Goal: Information Seeking & Learning: Check status

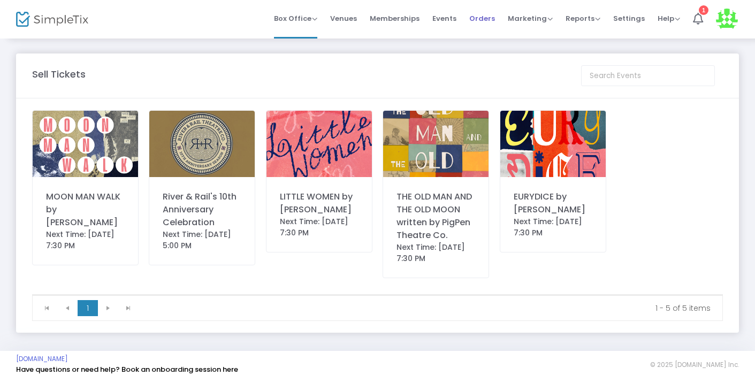
click at [495, 22] on span "Orders" at bounding box center [482, 18] width 26 height 27
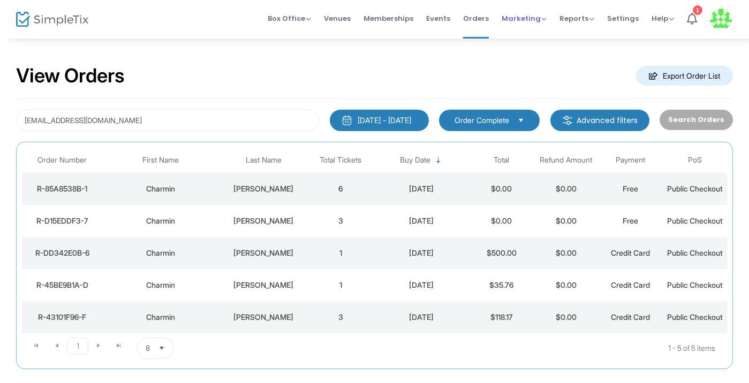
click at [533, 26] on span "Marketing Promo Codes Quantity Discounts Affiliate" at bounding box center [523, 18] width 45 height 27
click at [582, 24] on div "Reports Analytics Sales Reports Download" at bounding box center [576, 18] width 35 height 11
click at [572, 14] on span "Reports" at bounding box center [576, 18] width 35 height 10
click at [581, 61] on li "Sales Reports" at bounding box center [594, 57] width 70 height 21
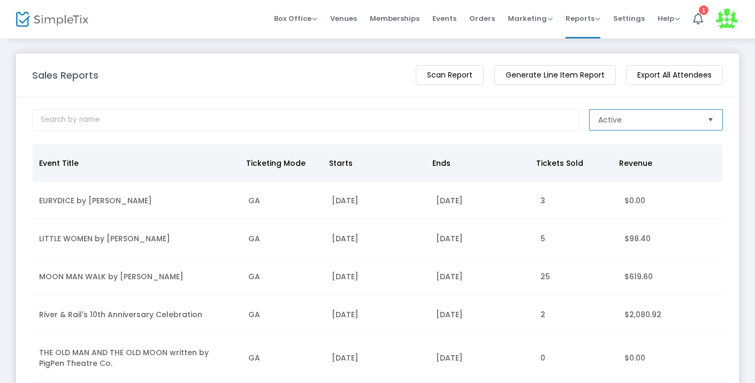
click at [608, 125] on span "Active" at bounding box center [610, 120] width 24 height 11
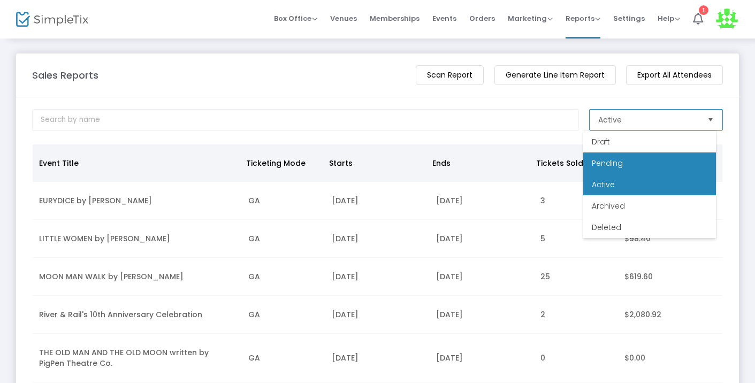
scroll to position [21, 0]
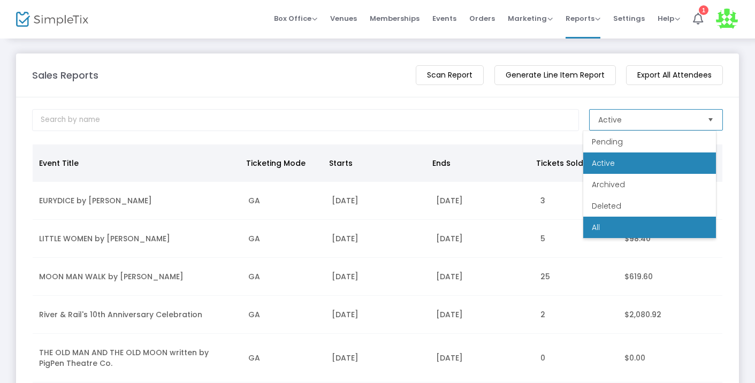
click at [617, 222] on li "All" at bounding box center [649, 227] width 133 height 21
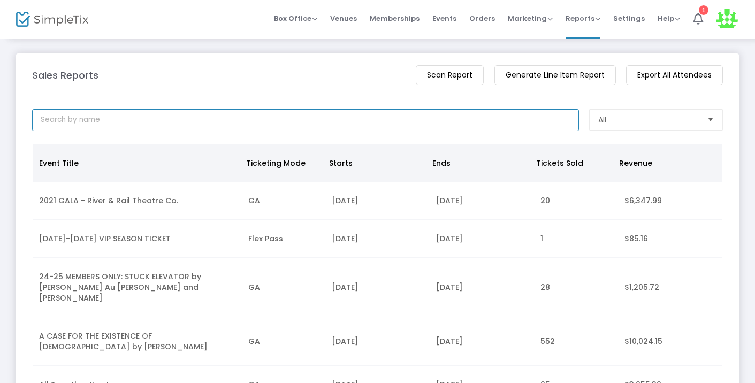
click at [280, 123] on input at bounding box center [305, 120] width 547 height 22
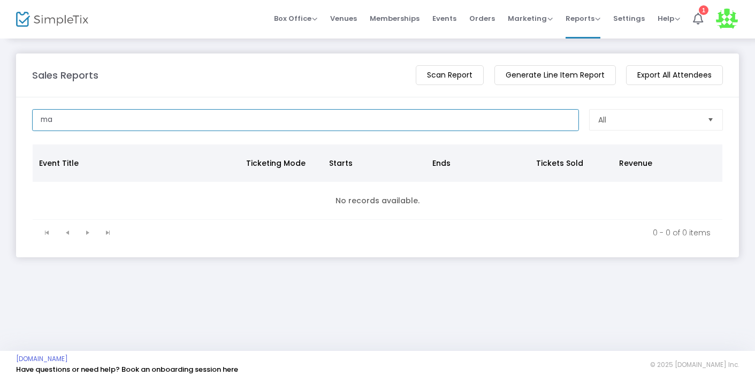
type input "m"
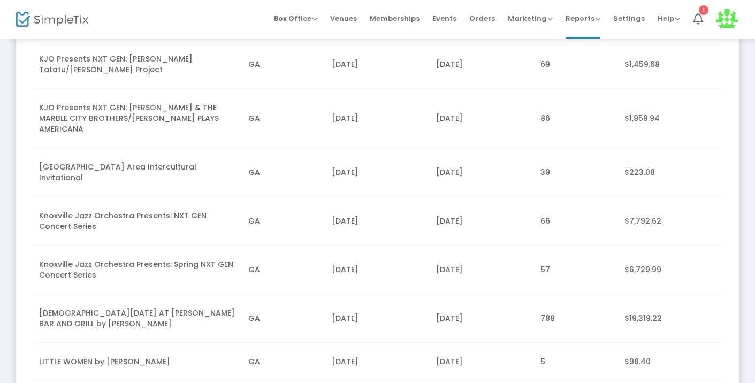
scroll to position [968, 0]
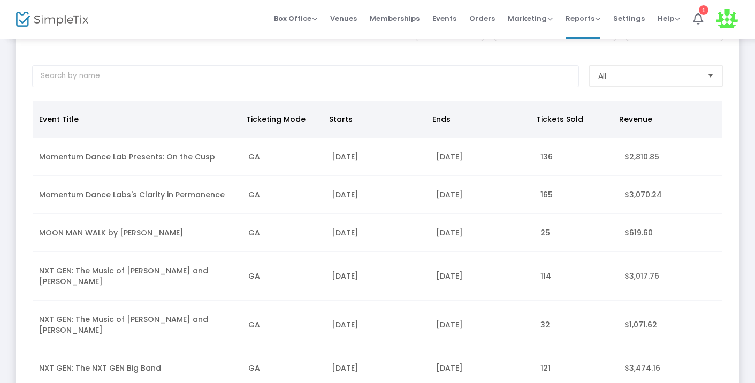
scroll to position [0, 0]
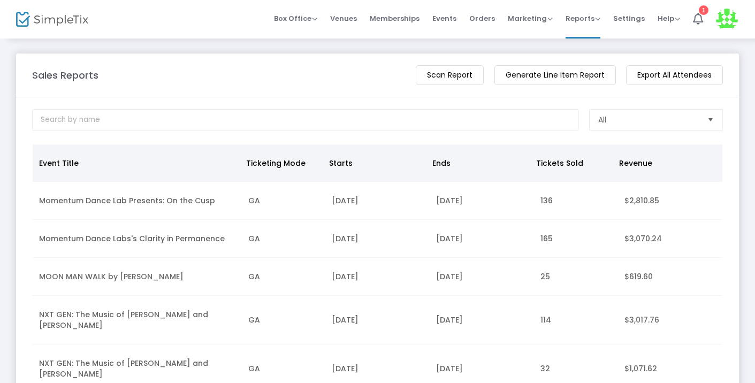
click at [348, 172] on th "Starts" at bounding box center [374, 162] width 103 height 37
click at [339, 168] on th "Starts" at bounding box center [374, 162] width 103 height 37
click at [339, 155] on th "Starts" at bounding box center [374, 162] width 103 height 37
click at [339, 161] on th "Starts" at bounding box center [374, 162] width 103 height 37
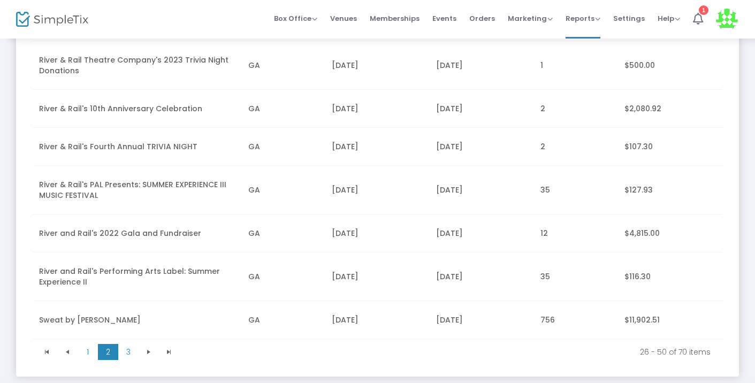
scroll to position [922, 0]
click at [124, 343] on span "3" at bounding box center [128, 351] width 20 height 16
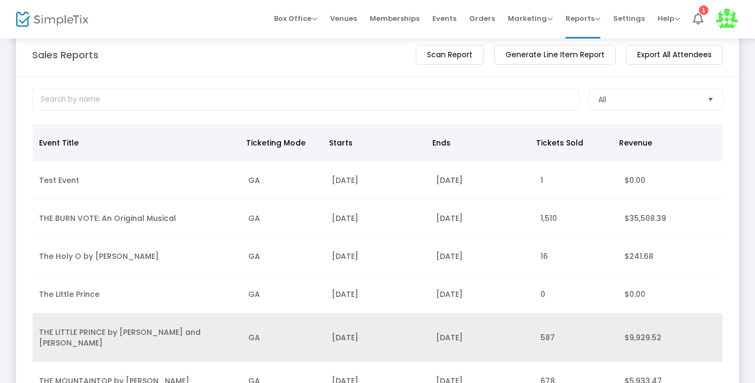
scroll to position [755, 0]
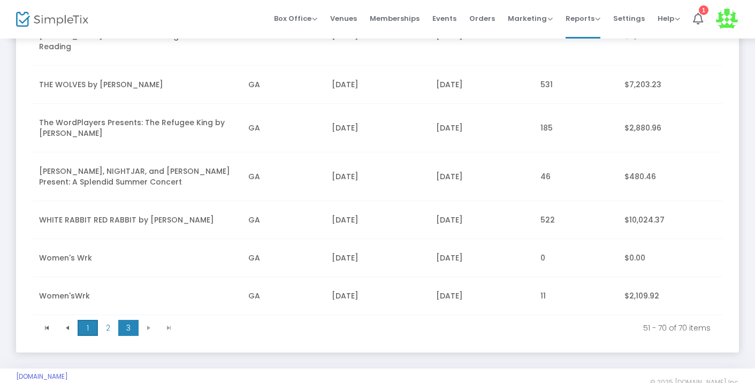
click at [86, 320] on span "1" at bounding box center [88, 328] width 20 height 16
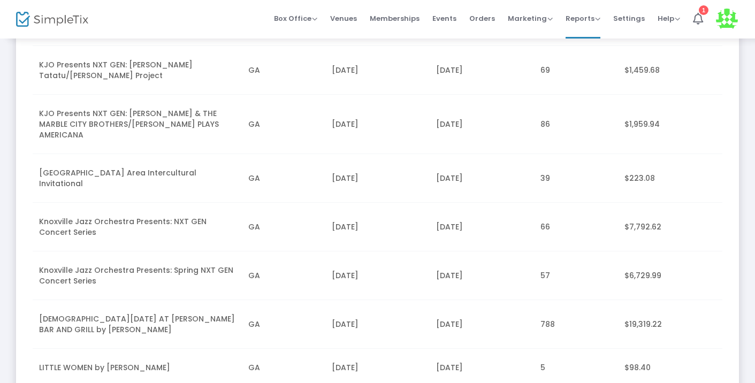
scroll to position [960, 0]
